Goal: Task Accomplishment & Management: Use online tool/utility

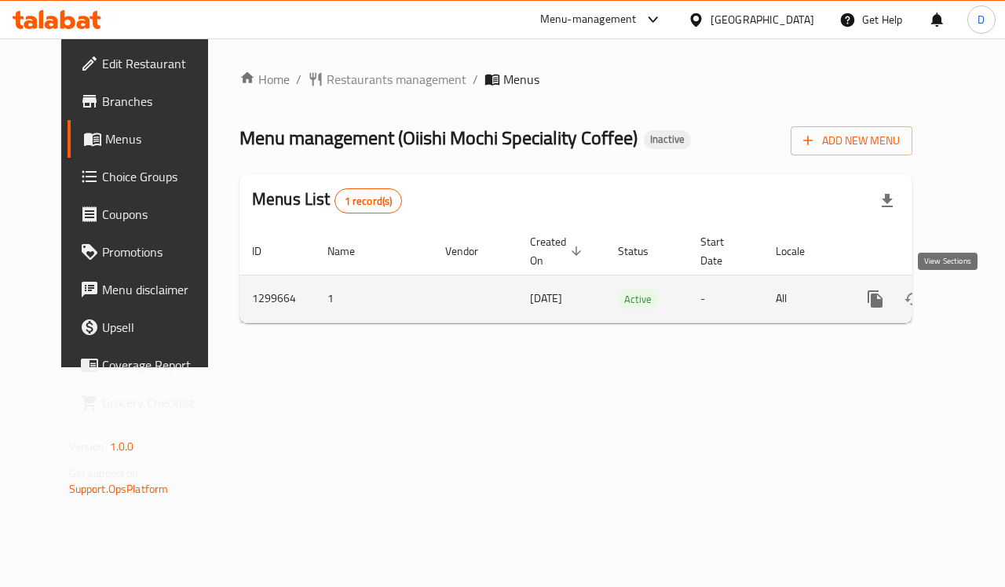
click at [979, 292] on icon "enhanced table" at bounding box center [988, 299] width 19 height 19
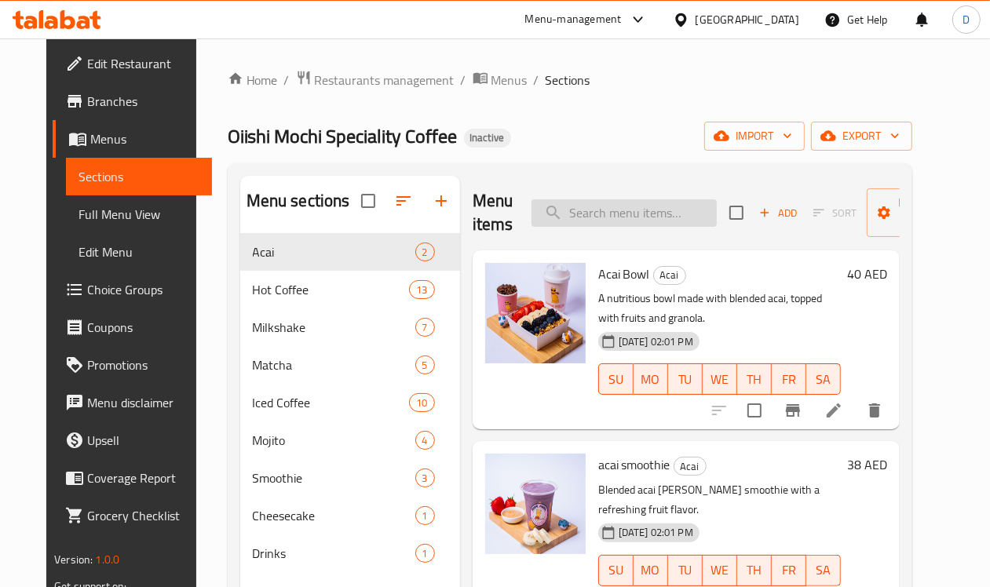
click at [571, 213] on input "search" at bounding box center [623, 212] width 185 height 27
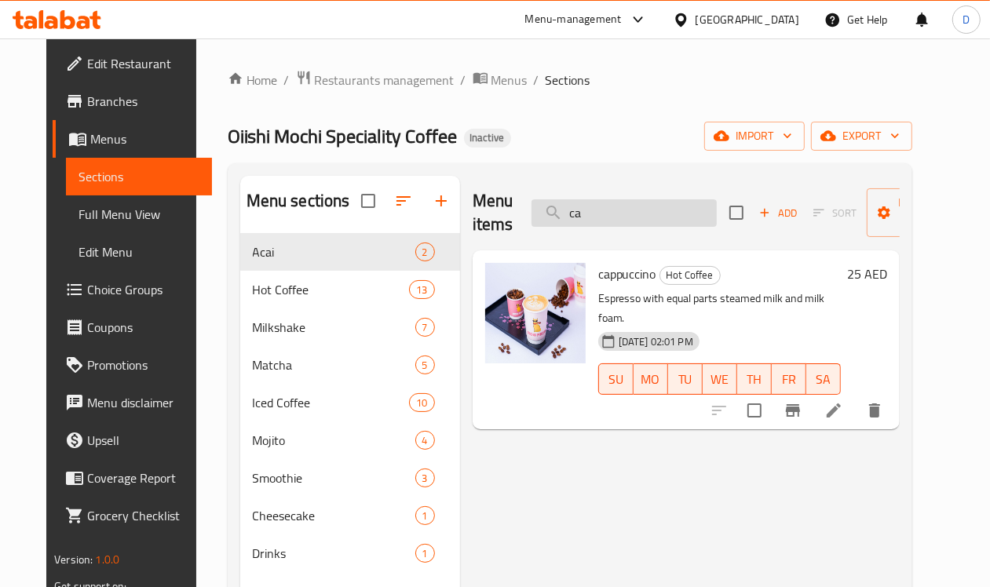
type input "c"
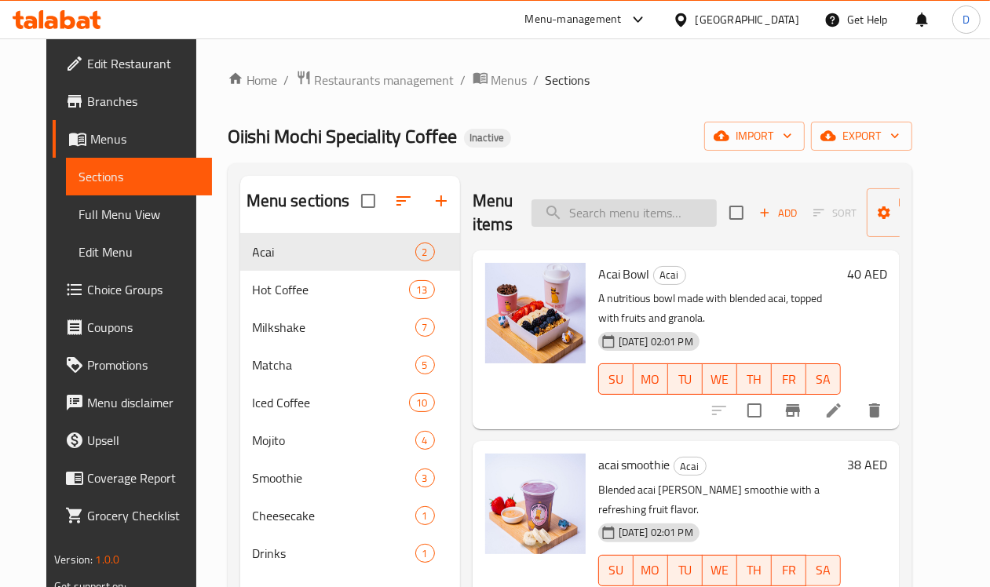
click at [586, 222] on input "search" at bounding box center [623, 212] width 185 height 27
paste input "caramel milshake"
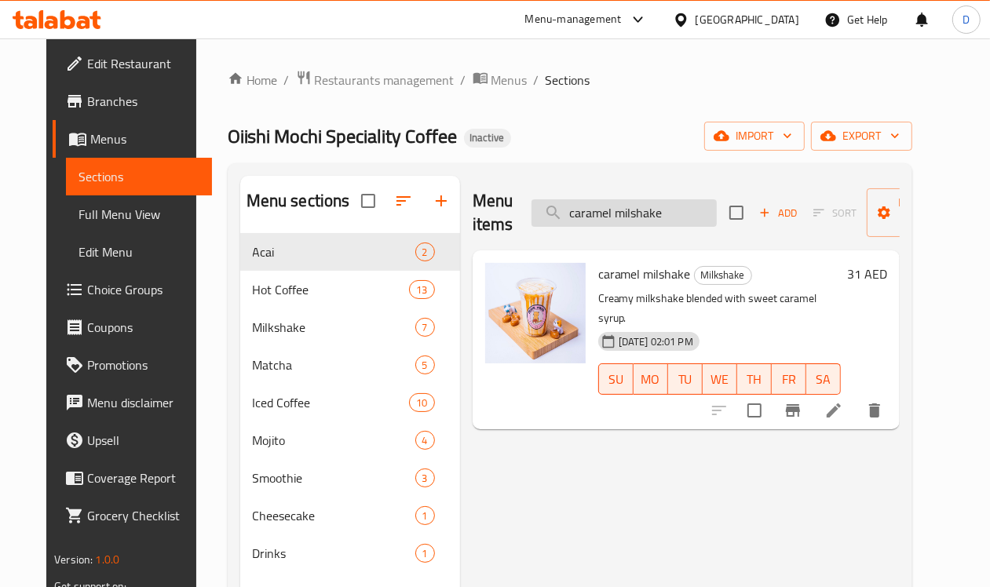
click at [611, 214] on input "caramel milshake" at bounding box center [623, 212] width 185 height 27
paste input "blue lagoon"
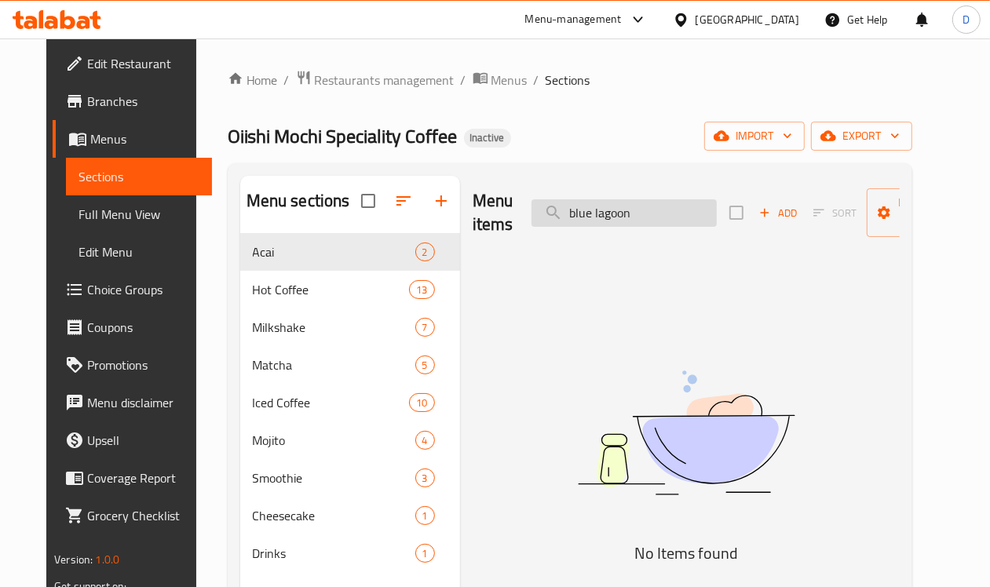
click at [593, 221] on input "blue lagoon" at bounding box center [623, 212] width 185 height 27
paste input "classic mojito"
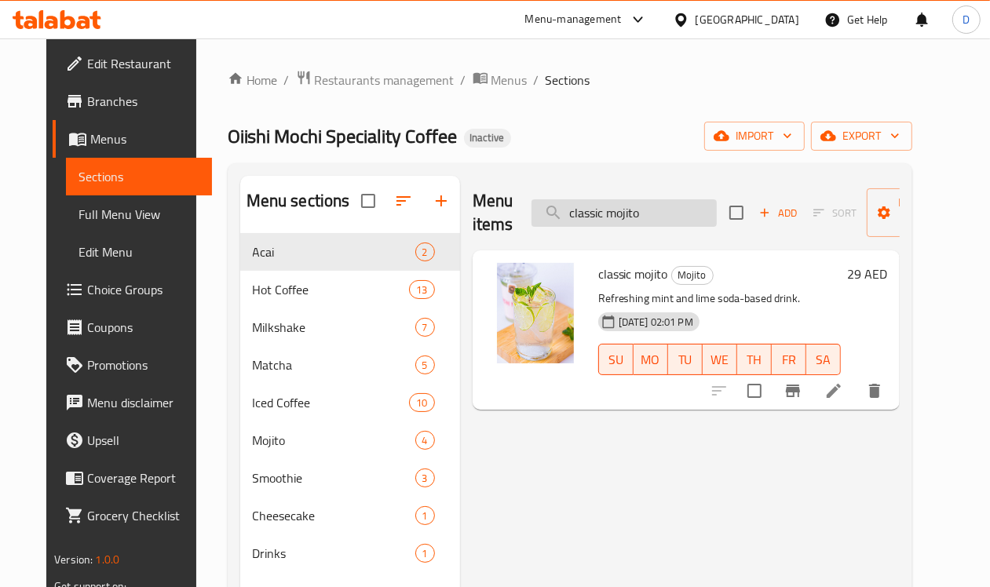
click at [594, 212] on input "classic mojito" at bounding box center [623, 212] width 185 height 27
paste input "watermolon"
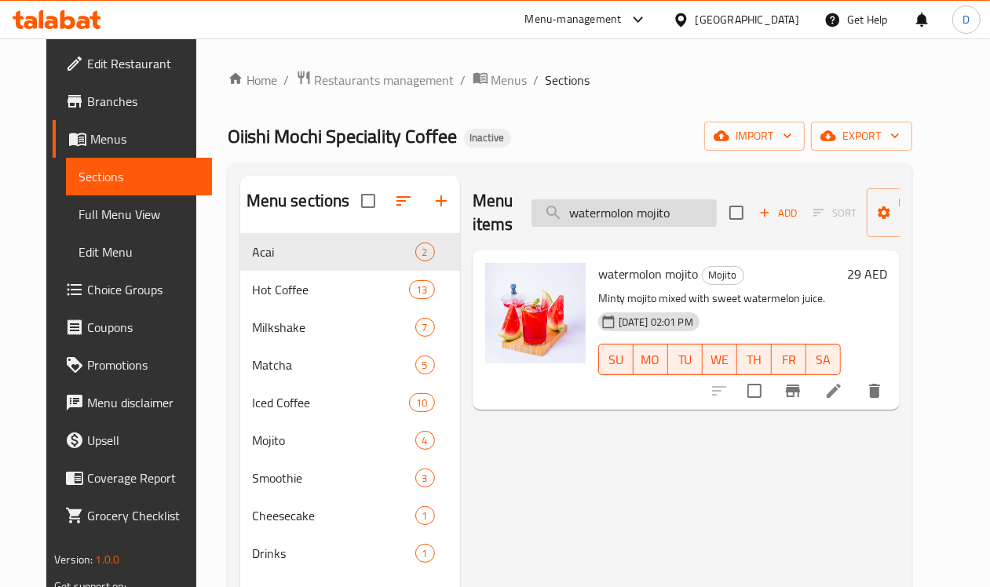
click at [590, 213] on input "watermolon mojito" at bounding box center [623, 212] width 185 height 27
paste input "passion fruit"
click at [565, 210] on input "passion fruit mojito" at bounding box center [623, 212] width 185 height 27
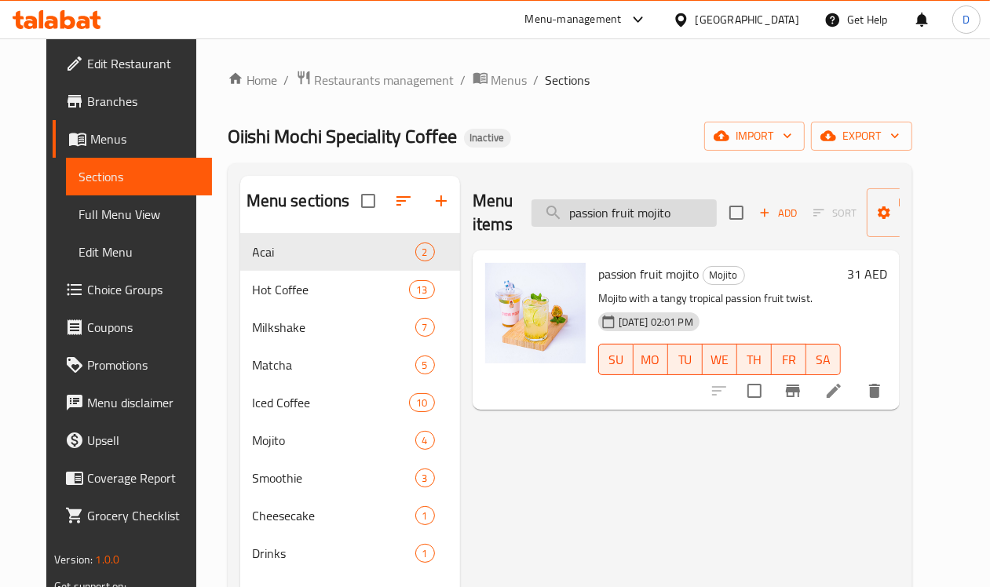
click at [565, 210] on input "passion fruit mojito" at bounding box center [623, 212] width 185 height 27
paste input "iced matcha"
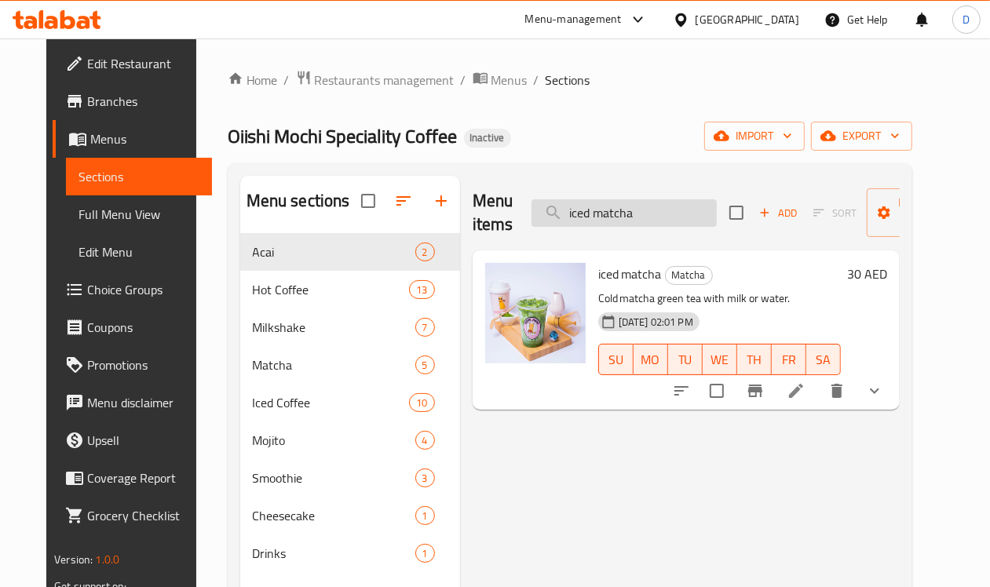
click at [590, 206] on input "iced matcha" at bounding box center [623, 212] width 185 height 27
paste input "coffee sakur"
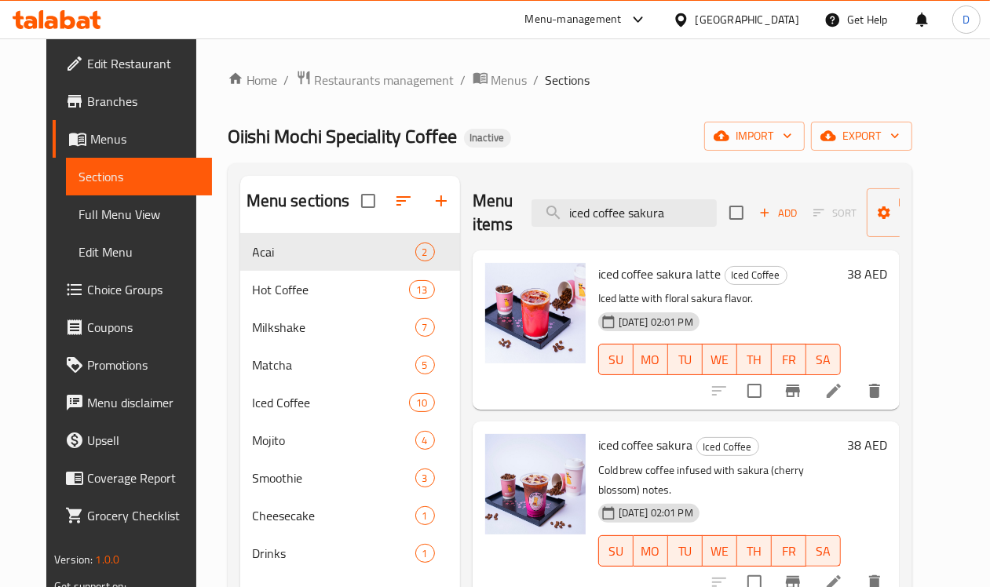
type input "iced coffee sakura"
click at [87, 99] on span "Branches" at bounding box center [143, 101] width 112 height 19
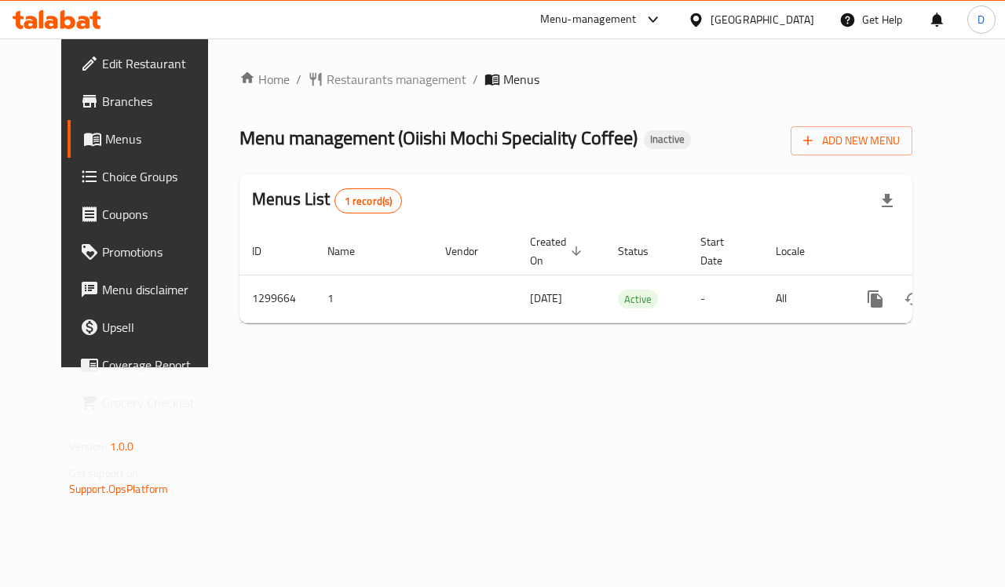
click at [102, 111] on span "Branches" at bounding box center [159, 101] width 115 height 19
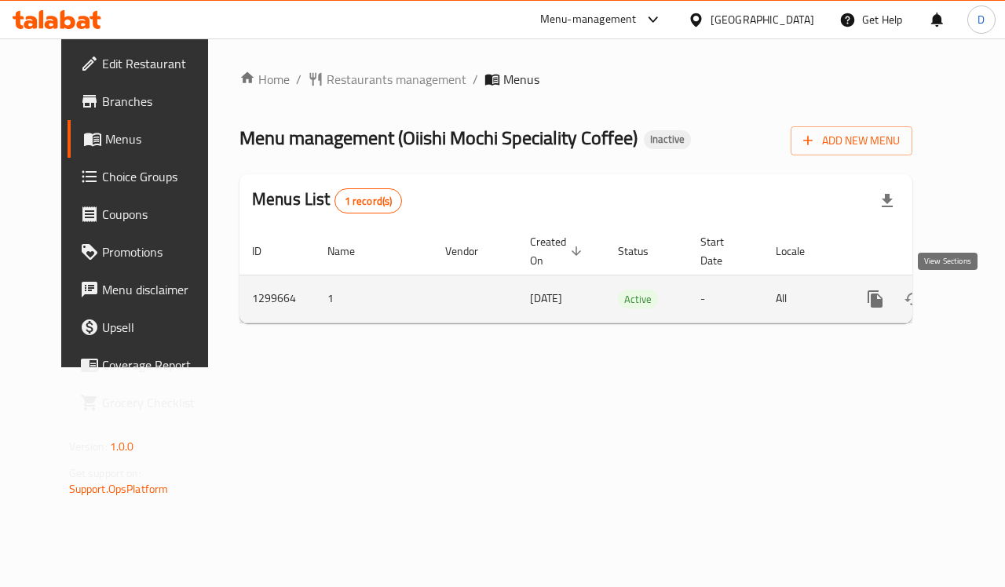
click at [979, 295] on icon "enhanced table" at bounding box center [988, 299] width 19 height 19
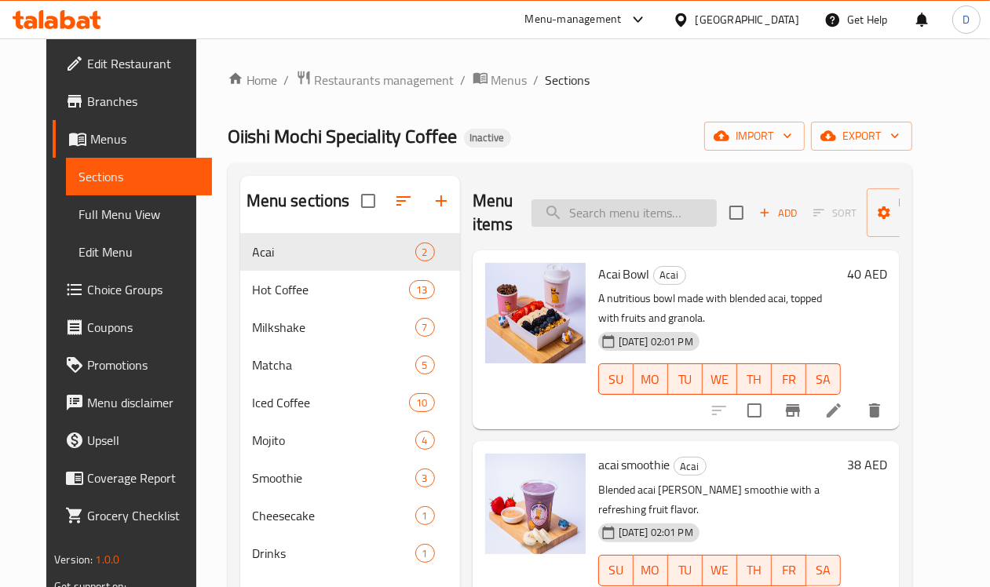
drag, startPoint x: 603, startPoint y: 228, endPoint x: 600, endPoint y: 218, distance: 10.5
click at [603, 228] on div "Menu items Add Sort Manage items" at bounding box center [686, 213] width 427 height 75
paste input "hot vanilla latte"
click at [600, 218] on input "search" at bounding box center [623, 212] width 185 height 27
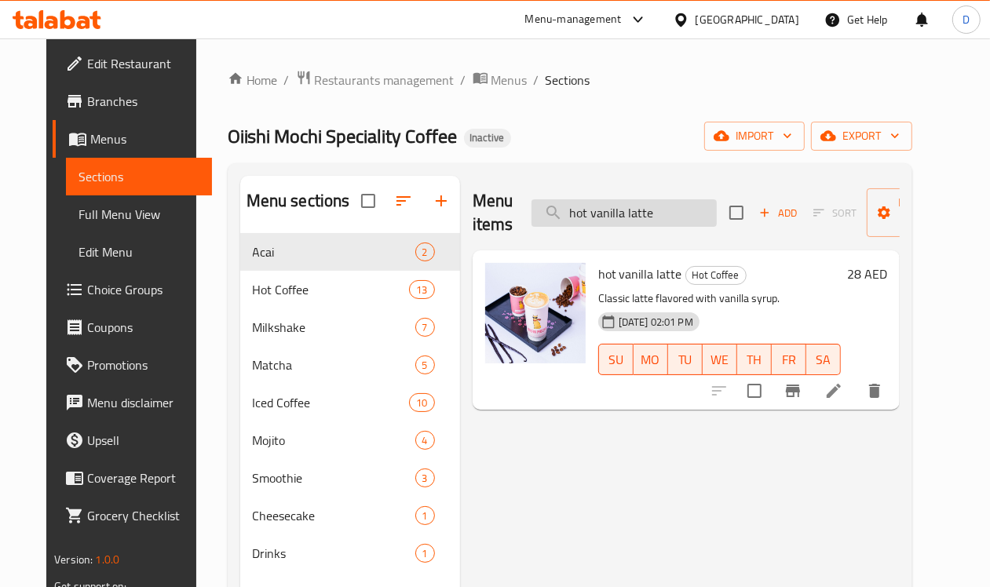
click at [607, 214] on input "hot vanilla latte" at bounding box center [623, 212] width 185 height 27
paste input "peach iced tea"
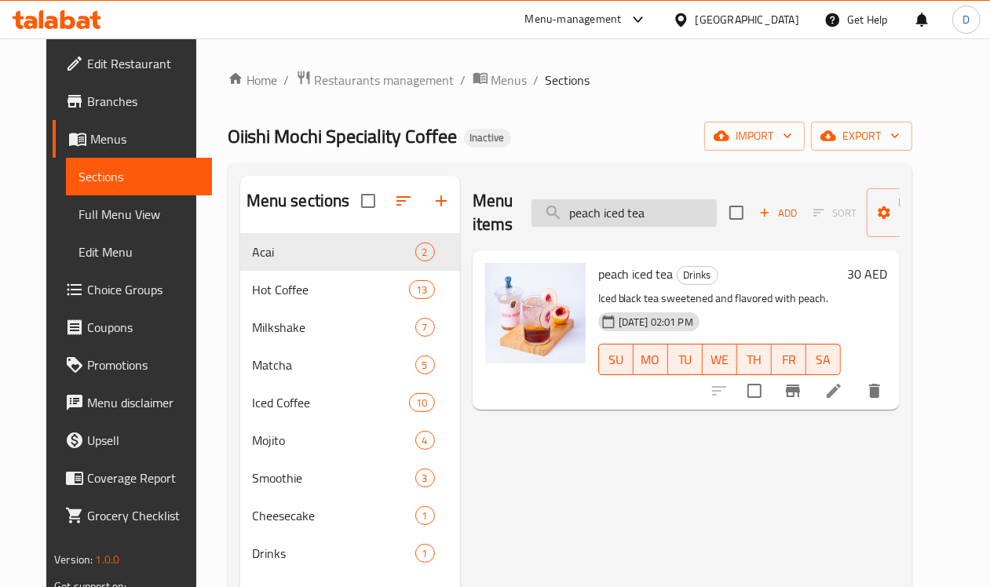
click at [597, 214] on input "peach iced tea" at bounding box center [623, 212] width 185 height 27
paste input "japanese cheescake"
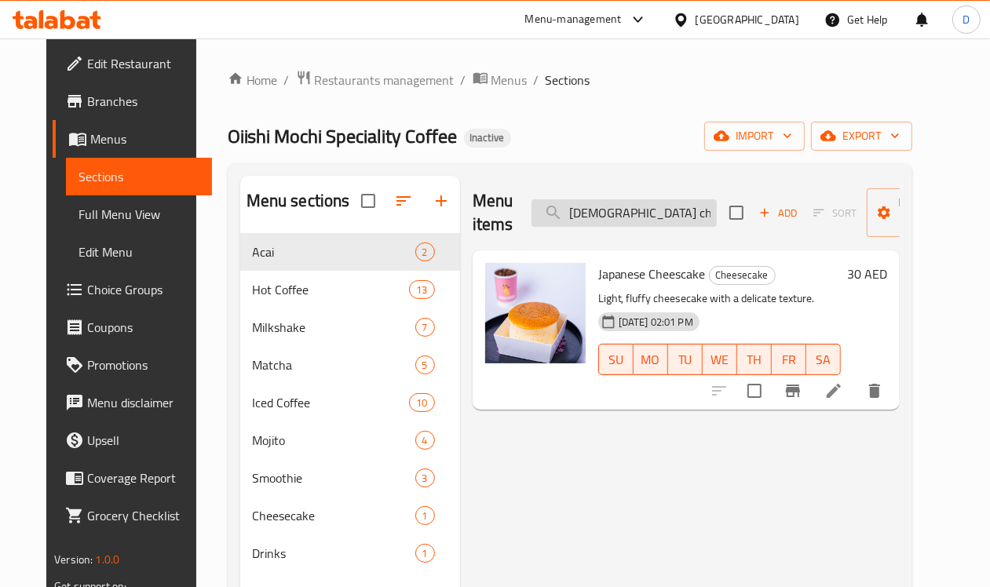
click at [567, 209] on input "japanese cheescake" at bounding box center [623, 212] width 185 height 27
paste input "cloud matcha"
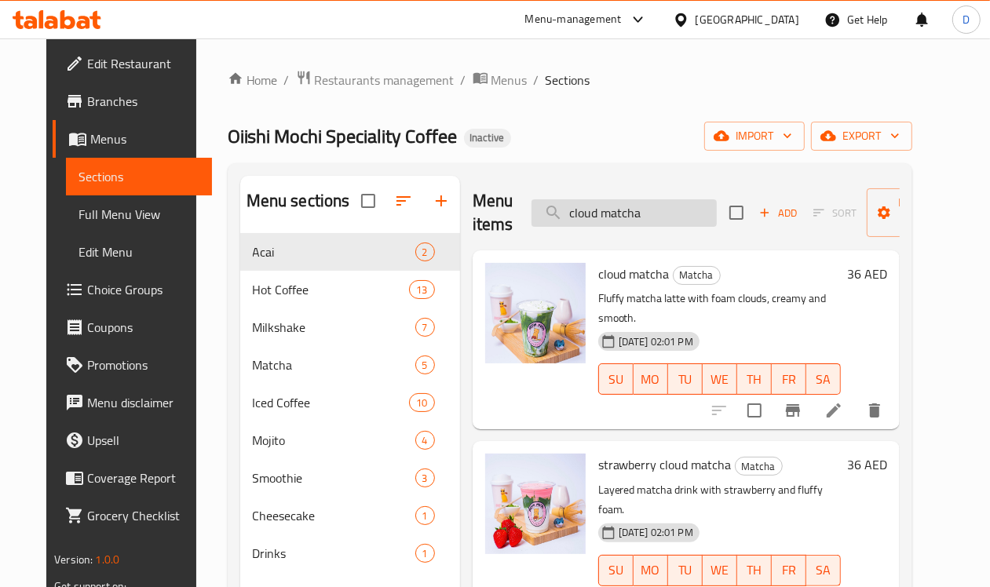
click at [587, 221] on input "cloud matcha" at bounding box center [623, 212] width 185 height 27
paste input "iced hibuscus"
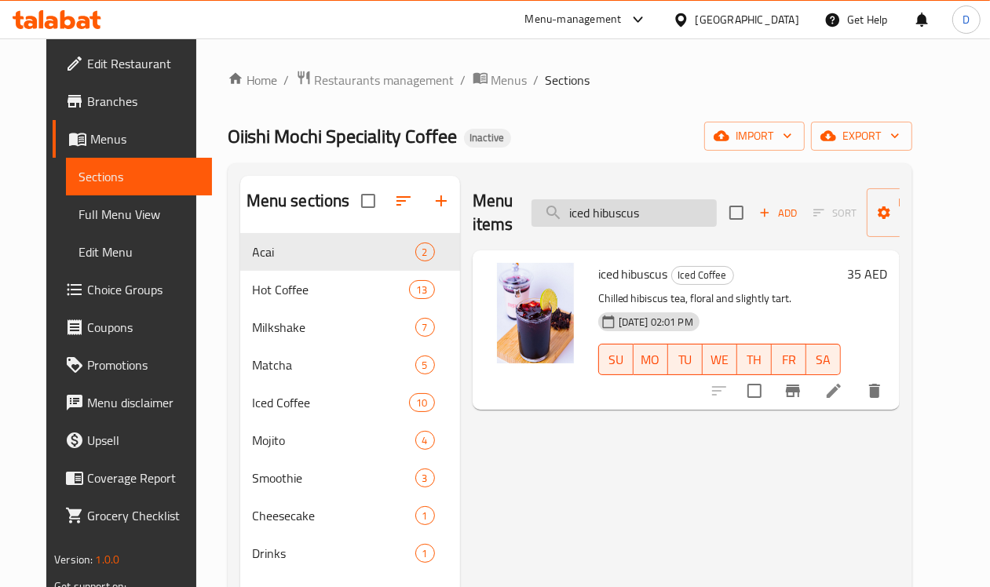
click at [586, 206] on input "iced hibuscus" at bounding box center [623, 212] width 185 height 27
paste input "sakura latte"
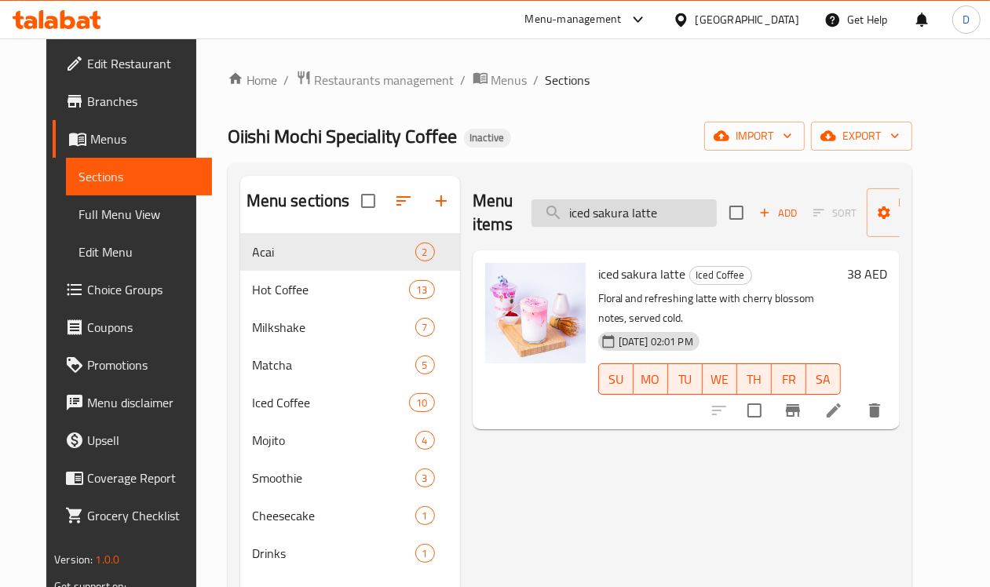
click at [554, 221] on input "iced sakura latte" at bounding box center [623, 212] width 185 height 27
paste input "hot vanill"
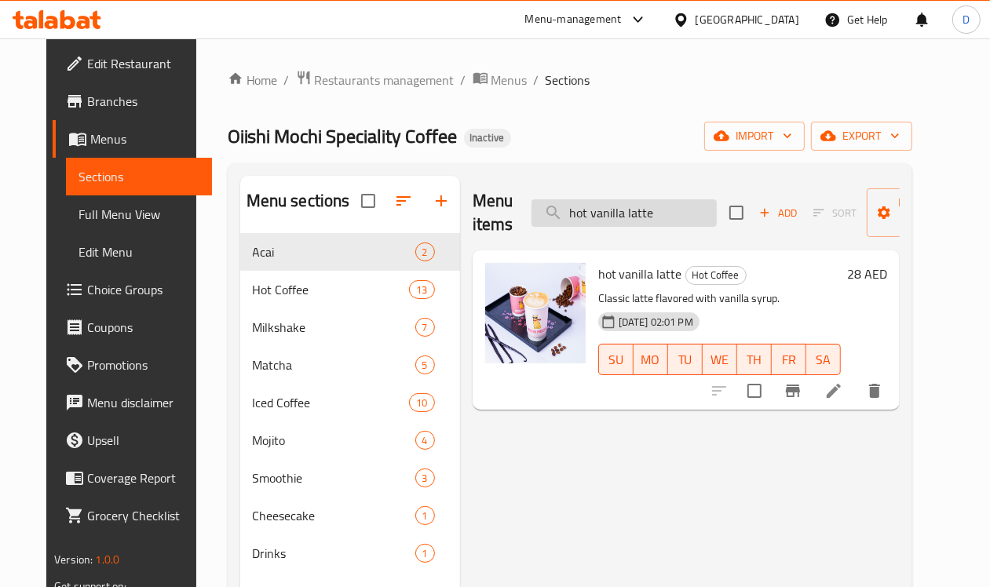
click at [579, 221] on input "hot vanilla latte" at bounding box center [623, 212] width 185 height 27
paste input "cortado"
click at [571, 201] on input "hot cortado" at bounding box center [623, 212] width 185 height 27
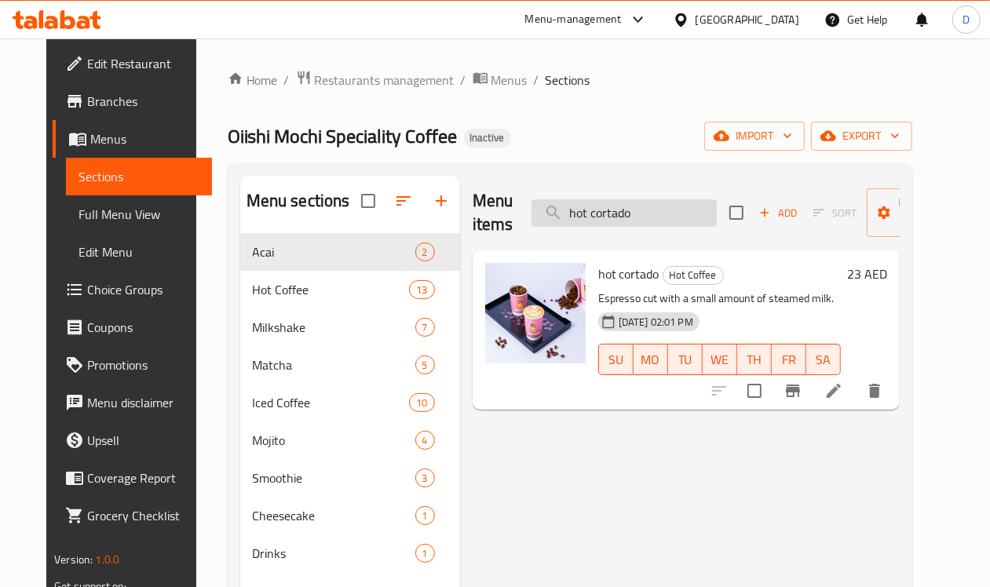
click at [571, 201] on input "hot cortado" at bounding box center [623, 212] width 185 height 27
paste input "turkish"
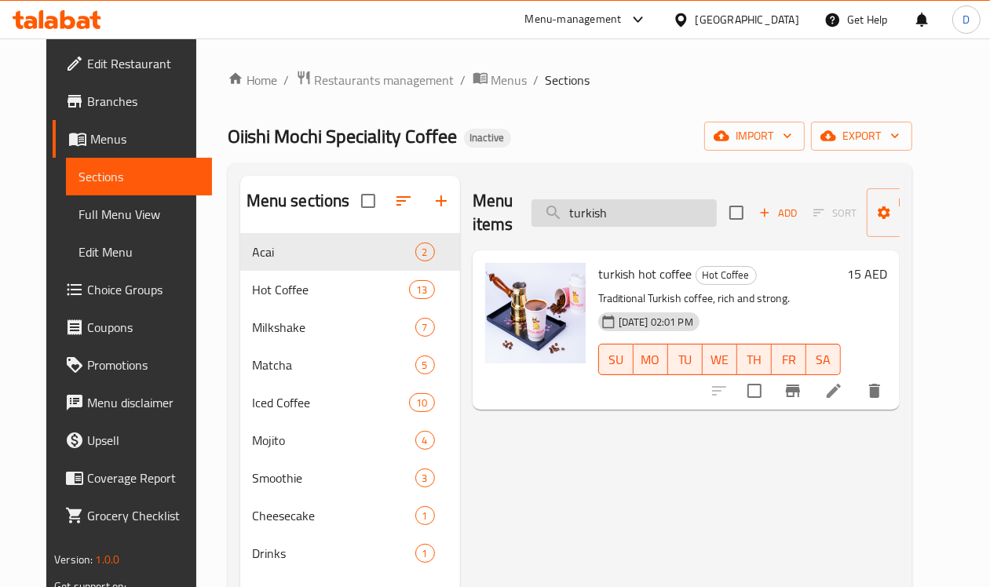
click at [630, 213] on input "turkish" at bounding box center [623, 212] width 185 height 27
paste input "iced v60 signature"
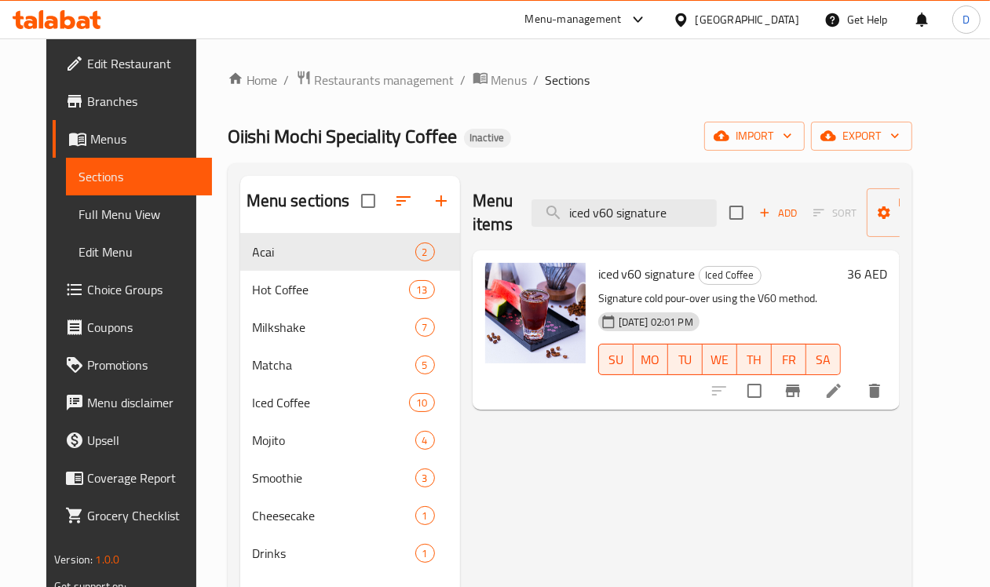
type input "iced v60 signature"
click at [87, 57] on span "Edit Restaurant" at bounding box center [143, 63] width 112 height 19
